Goal: Check status: Check status

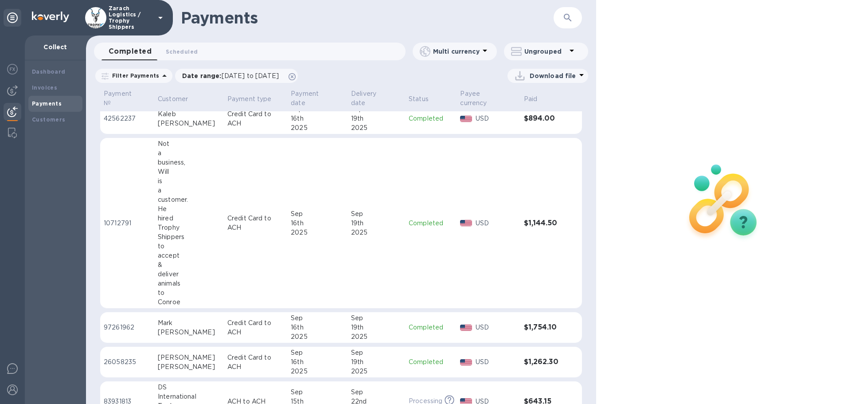
scroll to position [355, 0]
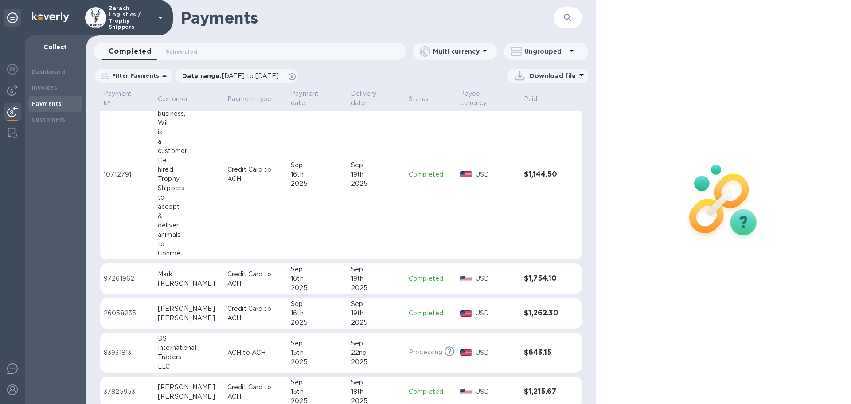
click at [115, 283] on p "97261962" at bounding box center [127, 278] width 47 height 9
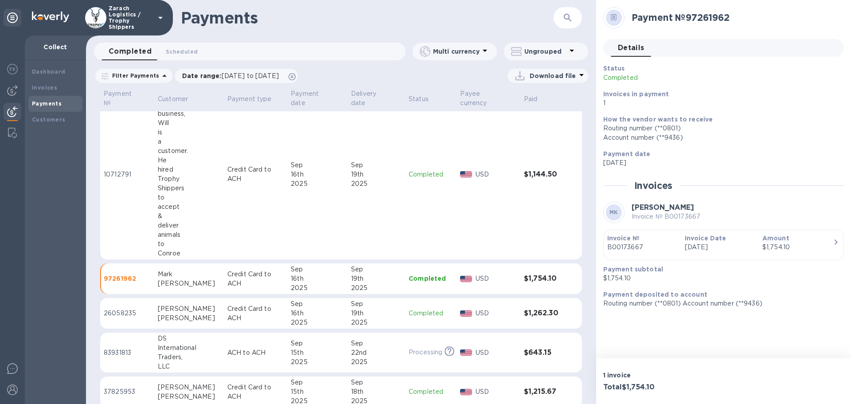
click at [118, 179] on p "10712791" at bounding box center [127, 174] width 47 height 9
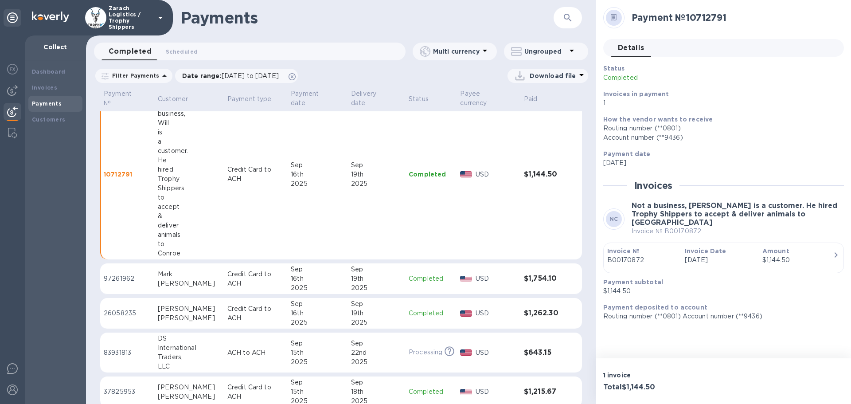
click at [123, 318] on p "26058235" at bounding box center [127, 312] width 47 height 9
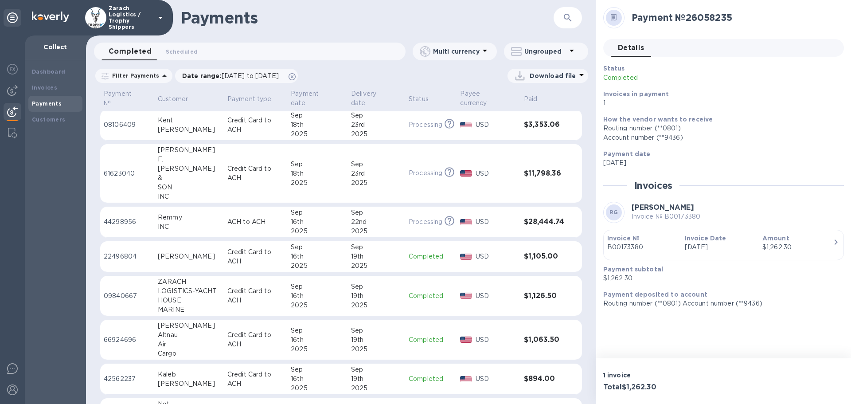
scroll to position [44, 0]
click at [121, 298] on p "09840667" at bounding box center [127, 297] width 47 height 9
click at [132, 254] on p "22496804" at bounding box center [127, 257] width 47 height 9
click at [134, 346] on p "66924696" at bounding box center [127, 340] width 47 height 9
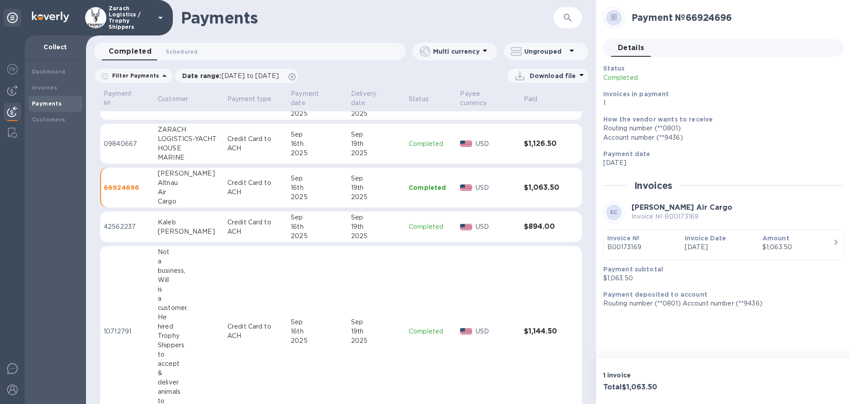
scroll to position [177, 0]
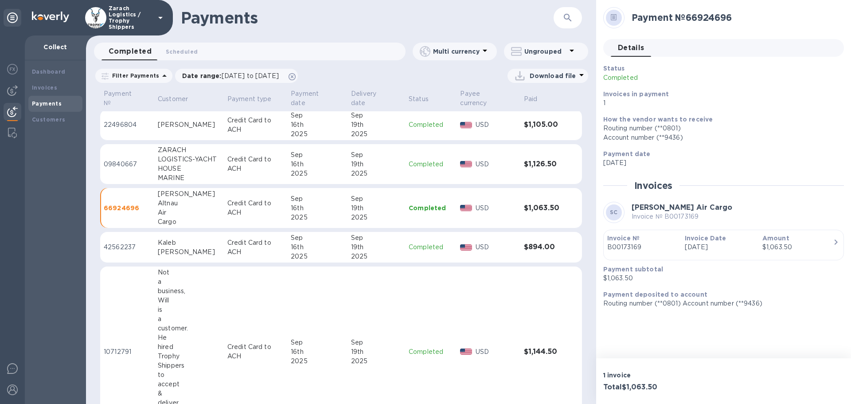
click at [117, 252] on p "42562237" at bounding box center [127, 246] width 47 height 9
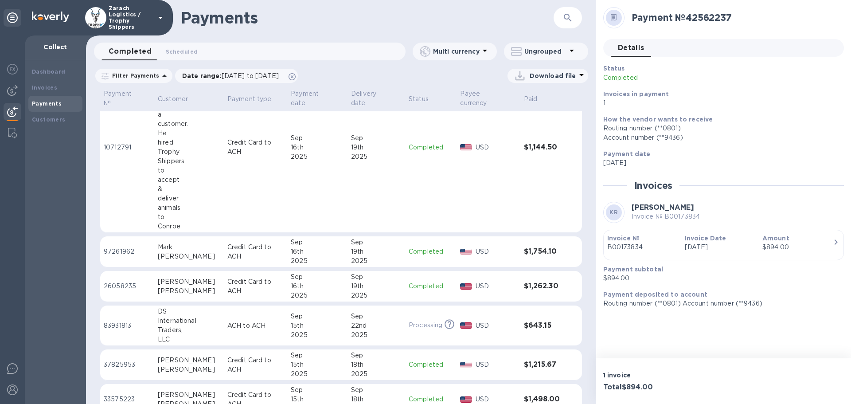
scroll to position [399, 0]
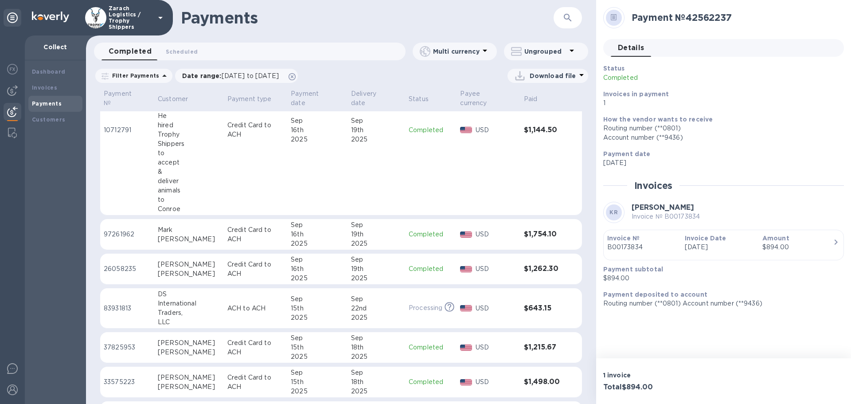
click at [109, 273] on p "26058235" at bounding box center [127, 268] width 47 height 9
